Goal: Information Seeking & Learning: Learn about a topic

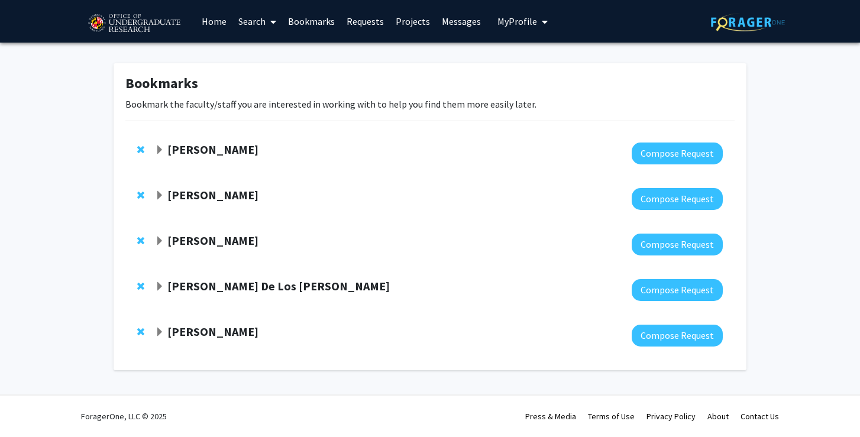
click at [158, 283] on span "Expand Andres De Los Reyes Bookmark" at bounding box center [159, 286] width 9 height 9
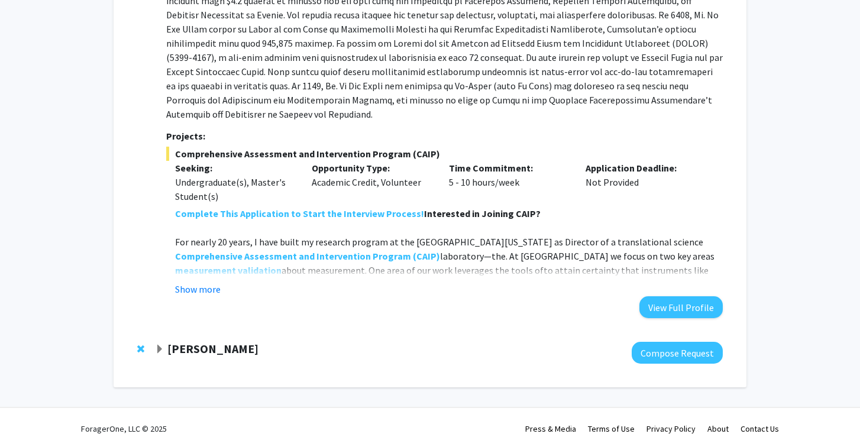
scroll to position [485, 0]
click at [188, 283] on button "Show more" at bounding box center [198, 290] width 46 height 14
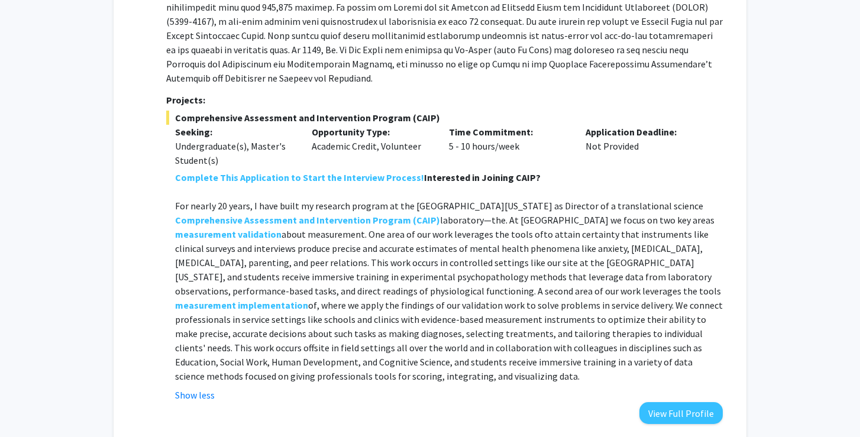
scroll to position [527, 0]
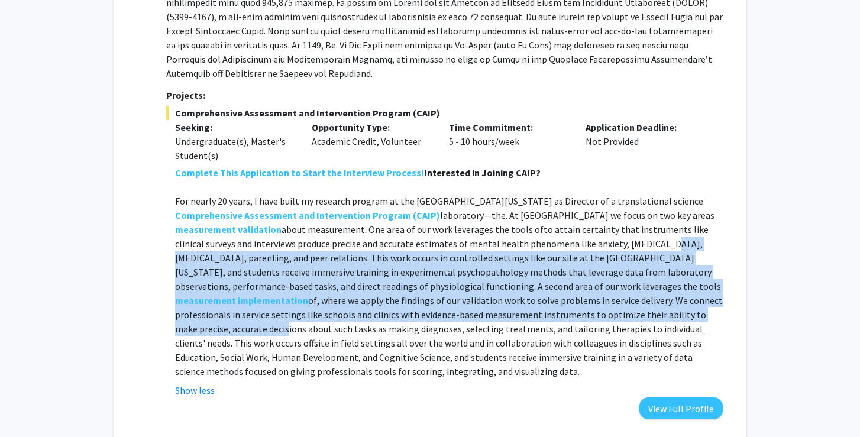
drag, startPoint x: 457, startPoint y: 235, endPoint x: 438, endPoint y: 297, distance: 64.9
click at [439, 299] on p "For nearly 20 years, I have built my research program at the University of Mary…" at bounding box center [449, 286] width 548 height 185
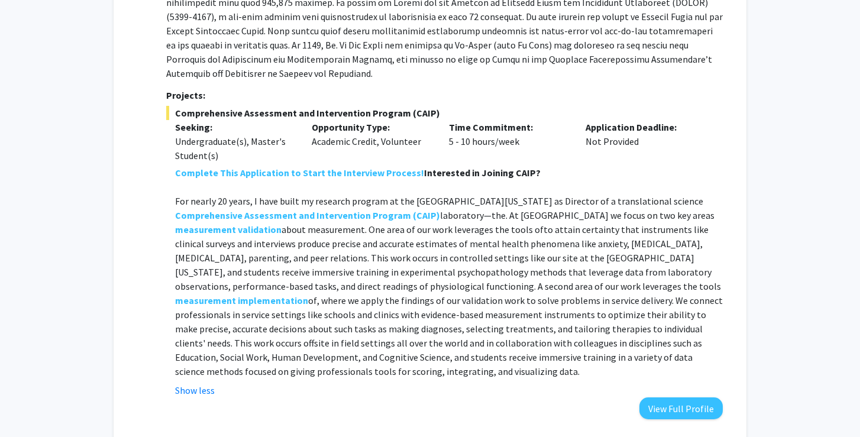
click at [636, 303] on p "For nearly 20 years, I have built my research program at the University of Mary…" at bounding box center [449, 286] width 548 height 185
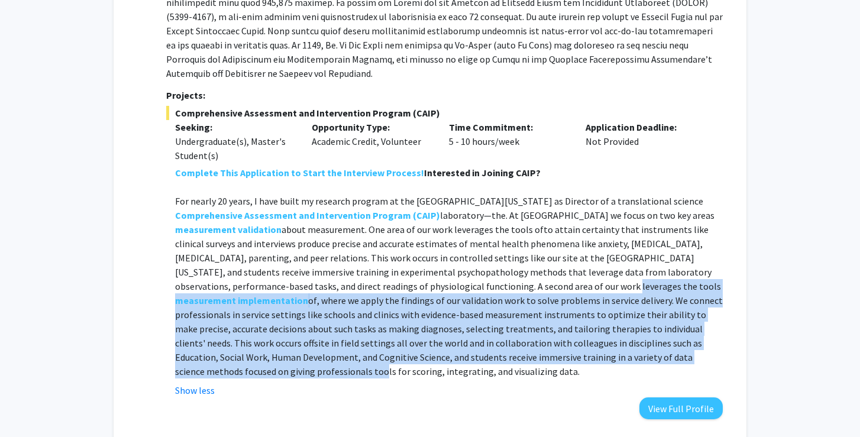
drag, startPoint x: 469, startPoint y: 273, endPoint x: 486, endPoint y: 337, distance: 66.0
click at [487, 337] on p "For nearly 20 years, I have built my research program at the University of Mary…" at bounding box center [449, 286] width 548 height 185
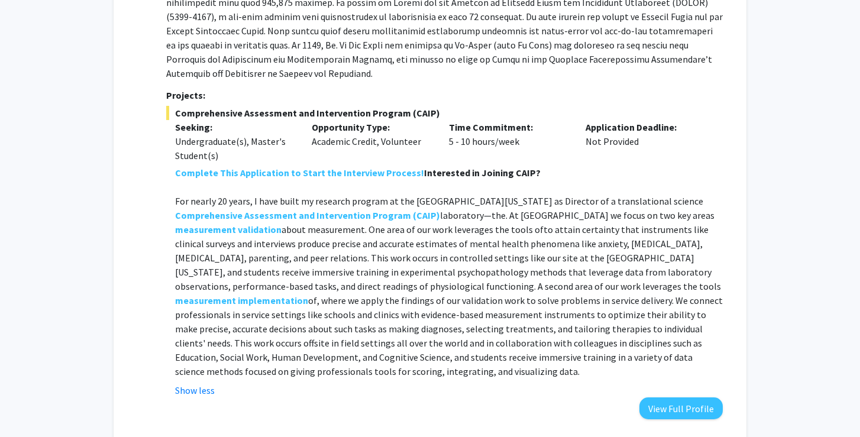
click at [652, 280] on p "For nearly 20 years, I have built my research program at the University of Mary…" at bounding box center [449, 286] width 548 height 185
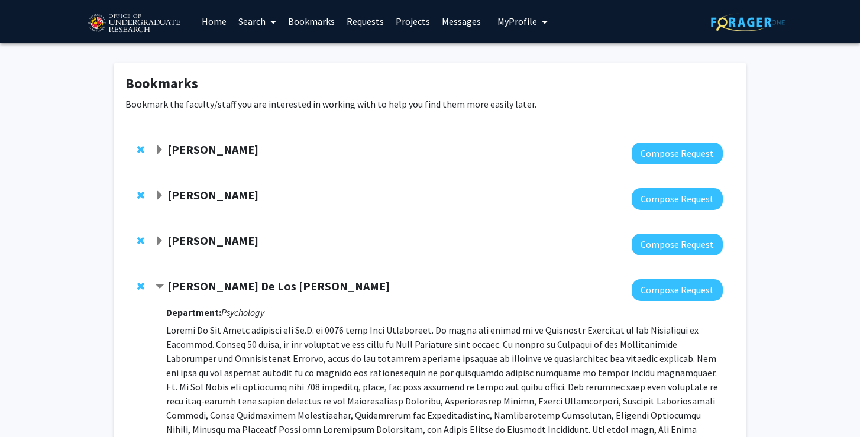
scroll to position [0, 0]
click at [139, 285] on span "Remove Andres De Los Reyes from bookmarks" at bounding box center [140, 286] width 7 height 9
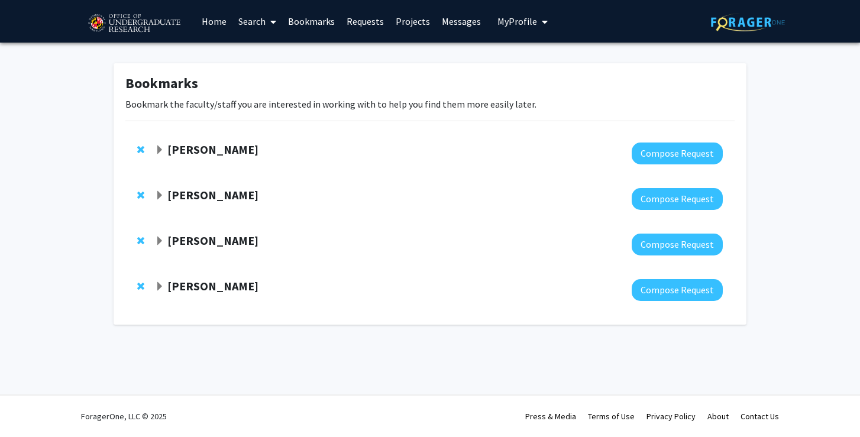
click at [158, 282] on span "Expand Heather Wipfli Bookmark" at bounding box center [159, 286] width 9 height 9
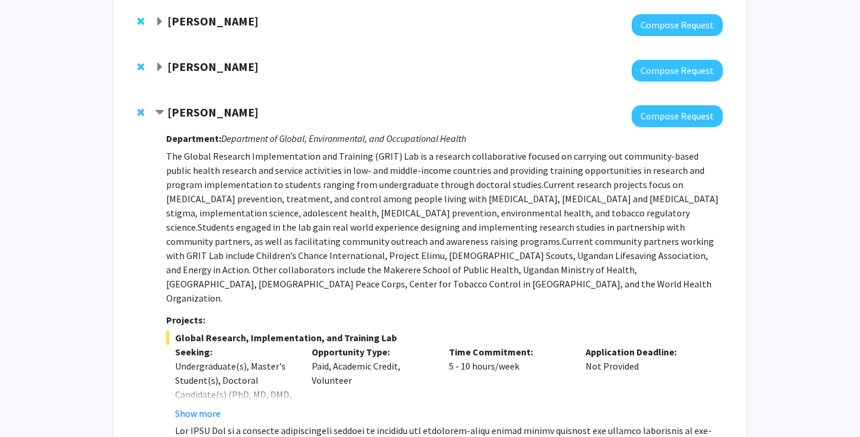
scroll to position [205, 0]
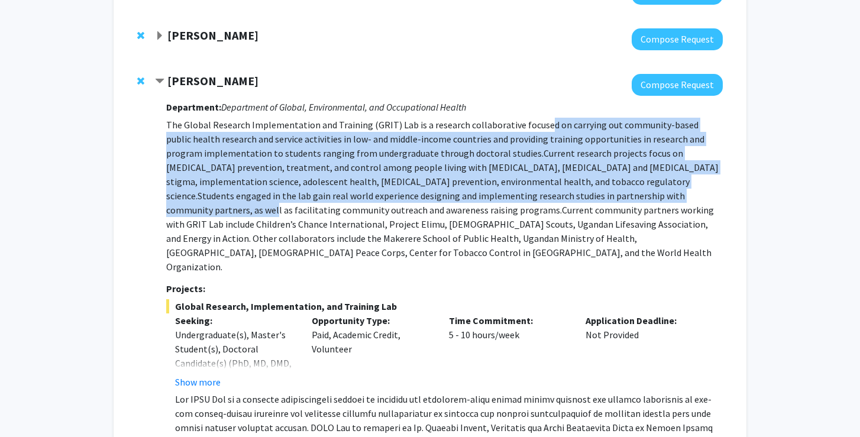
drag, startPoint x: 540, startPoint y: 128, endPoint x: 475, endPoint y: 202, distance: 99.0
click at [475, 202] on p "The Global Research Implementation and Training (GRIT) Lab is a research collab…" at bounding box center [444, 196] width 557 height 156
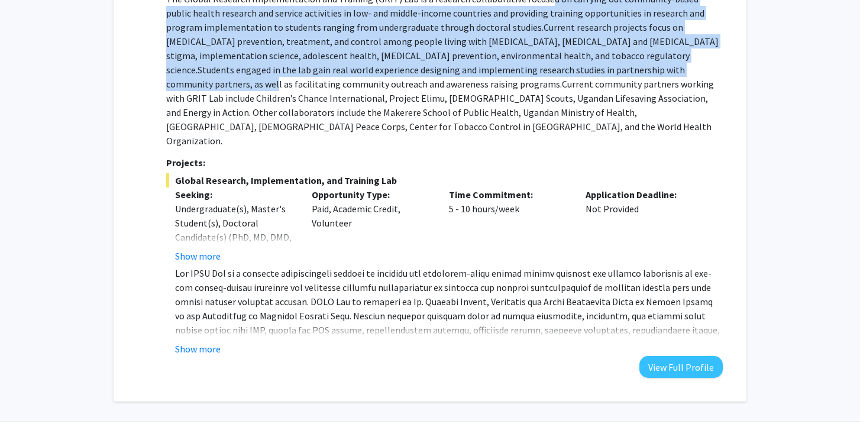
scroll to position [331, 0]
click at [201, 343] on button "Show more" at bounding box center [198, 350] width 46 height 14
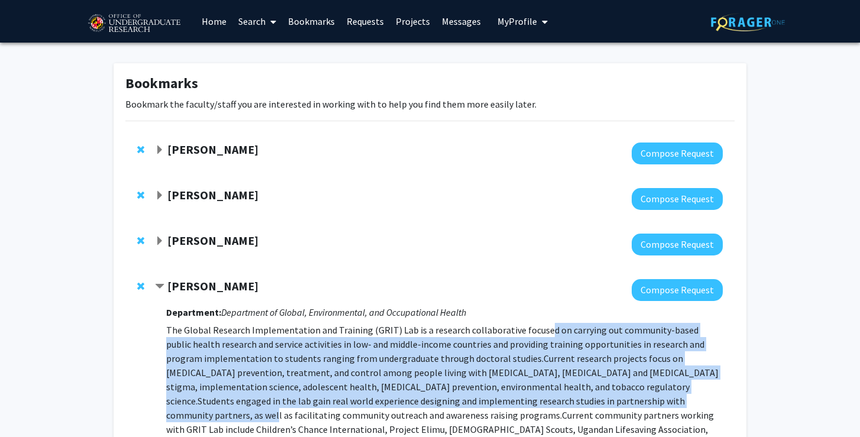
scroll to position [0, 0]
